Goal: Communication & Community: Answer question/provide support

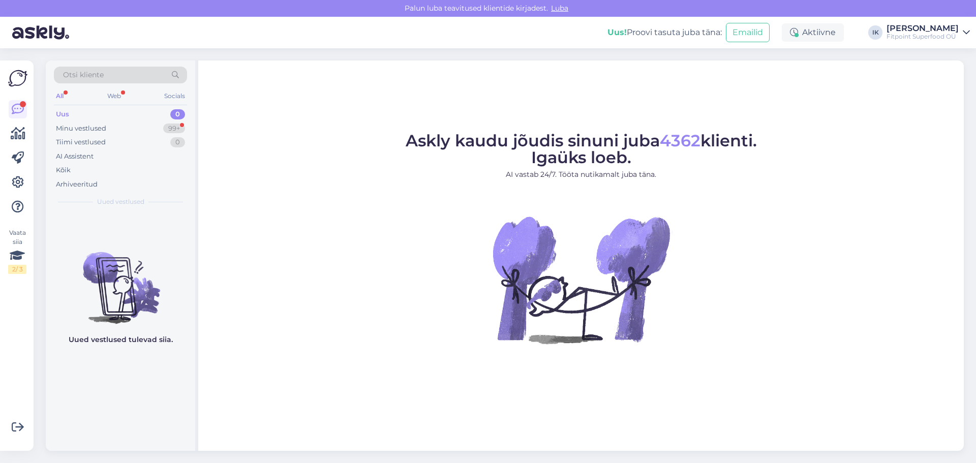
click at [128, 135] on div "Minu vestlused 99+" at bounding box center [120, 128] width 133 height 14
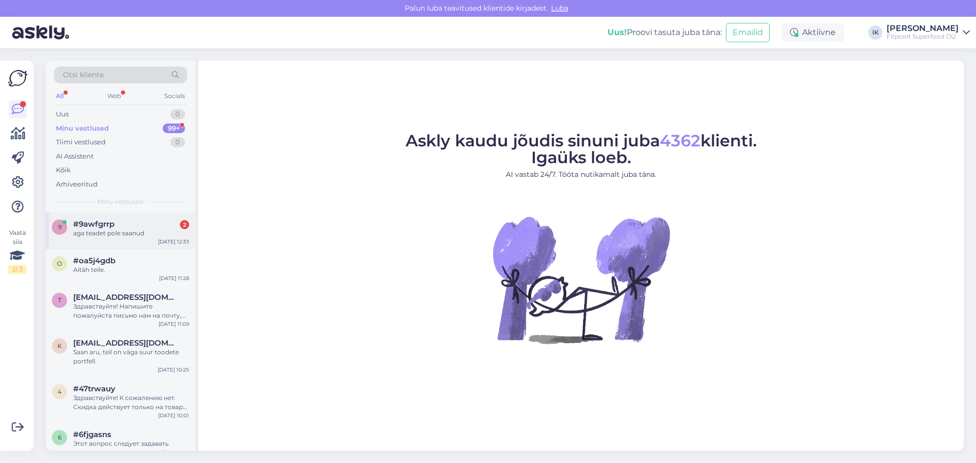
click at [148, 225] on div "#9awfgrrp 2" at bounding box center [131, 224] width 116 height 9
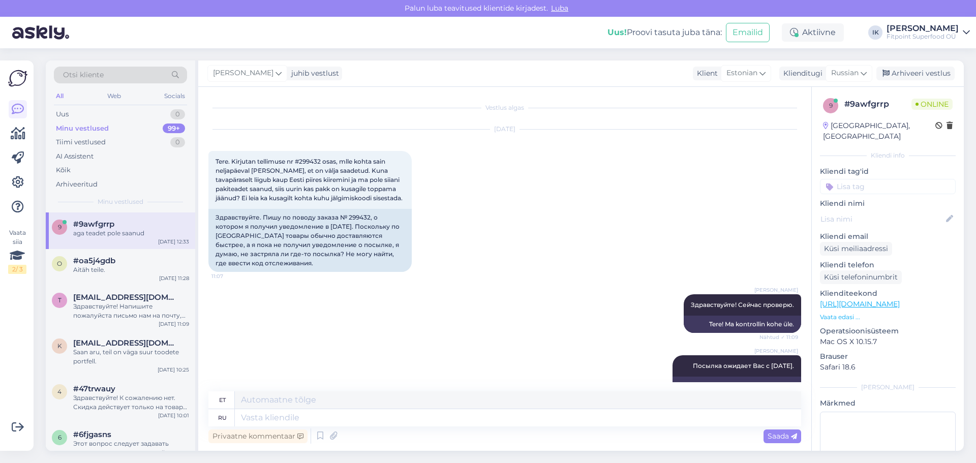
scroll to position [331, 0]
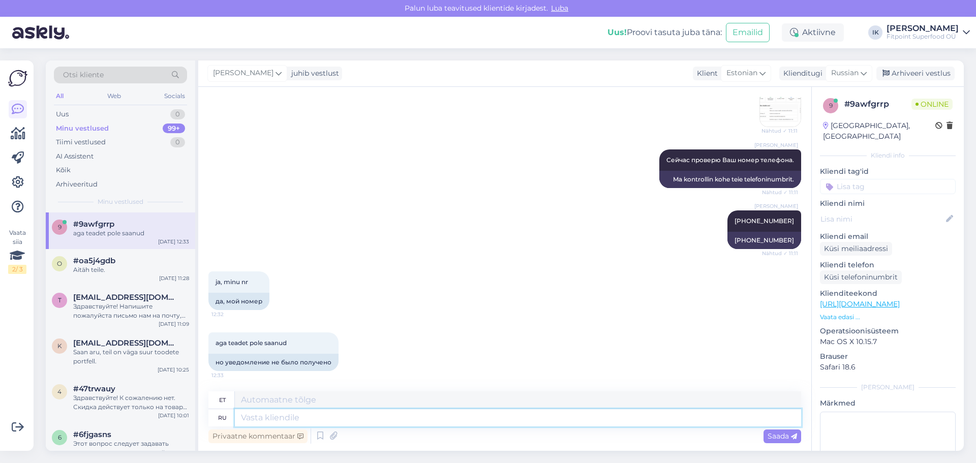
click at [346, 414] on textarea at bounding box center [518, 417] width 566 height 17
type textarea "Свяжитесь с"
type textarea "Võtke ühendust"
type textarea "Свяжитесь с"
type textarea "Kontakt"
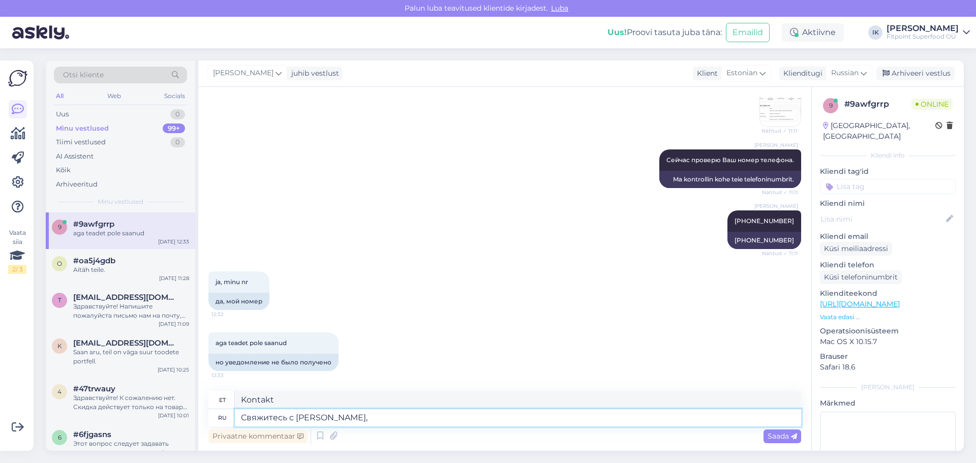
type textarea "Свяжитесь с [PERSON_NAME],"
type textarea "Võtke ühendust Itellaga,"
type textarea "Свяжитесь с [PERSON_NAME], они отпра"
type textarea "Võtke ühendust Itellaga, nemad"
type textarea "Свяжитесь с [PERSON_NAME], они отправят"
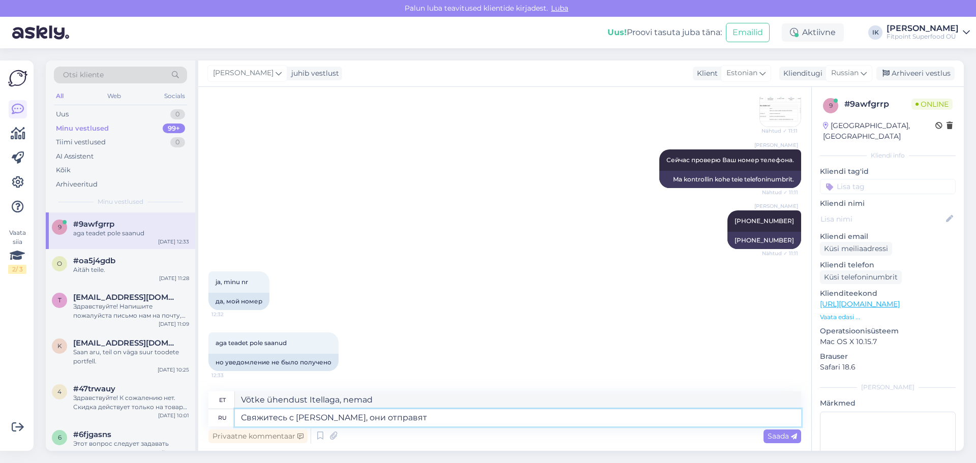
type textarea "Võtke ühendust Itellaga, nad saadavad teile"
type textarea "Свяжитесь с [PERSON_NAME], они отправят Вам смс ещ"
type textarea "Võtke ühendust Itellaga, nad saadavad teile SMS-i"
type textarea "Свяжитесь с [PERSON_NAME], они отправят Вам смс еще ра"
type textarea "Võtke ühendust Itellaga, nad saadavad teile uuesti SMS-i."
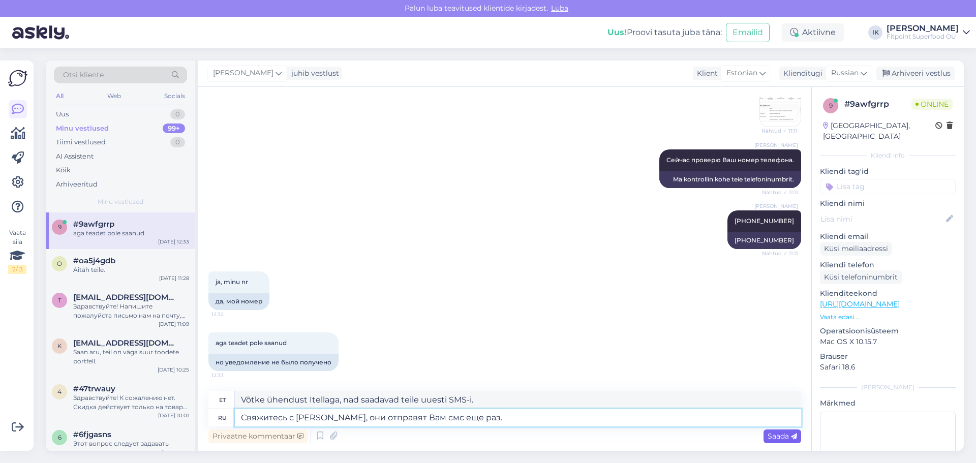
type textarea "Свяжитесь с [PERSON_NAME], они отправят Вам смс еще раз."
click at [782, 437] on span "Saada" at bounding box center [782, 436] width 29 height 9
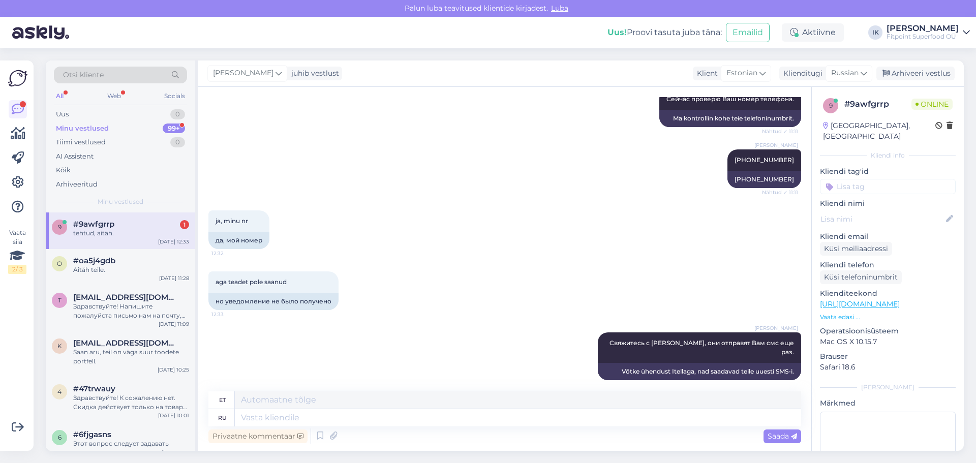
scroll to position [453, 0]
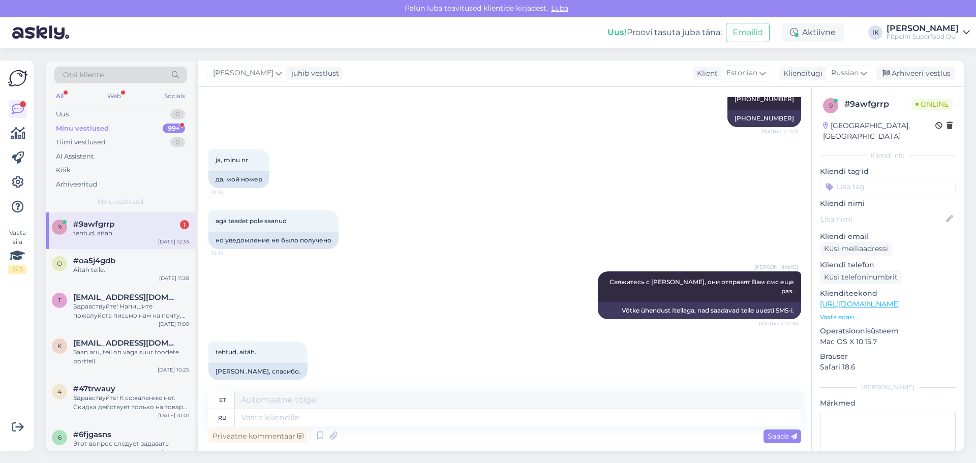
click at [138, 236] on div "tehtud, aitäh." at bounding box center [131, 233] width 116 height 9
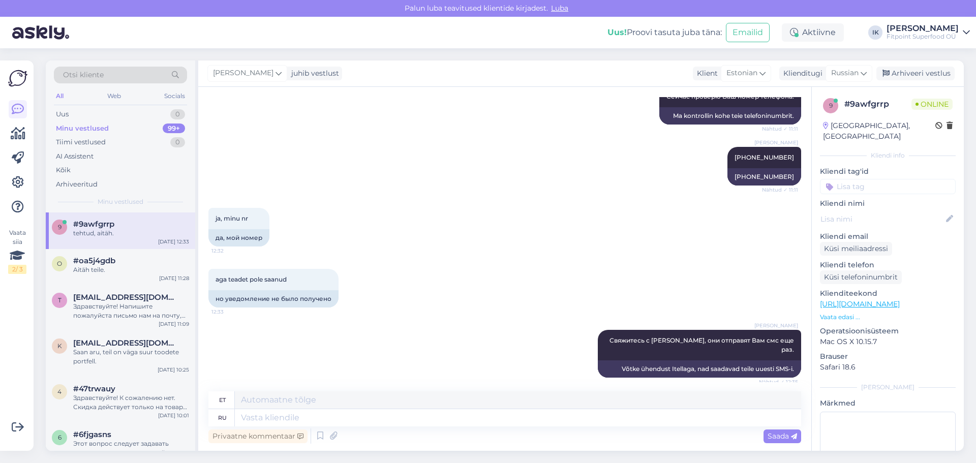
scroll to position [250, 0]
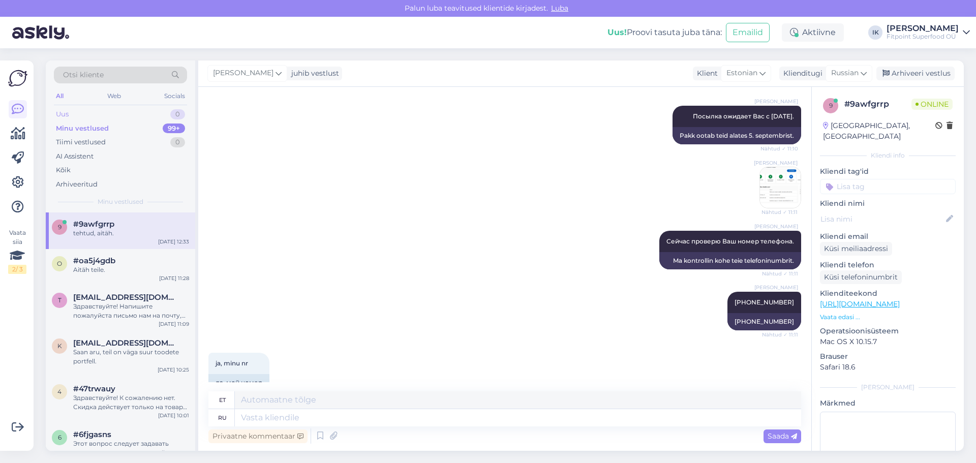
click at [112, 111] on div "Uus 0" at bounding box center [120, 114] width 133 height 14
